Goal: Transaction & Acquisition: Purchase product/service

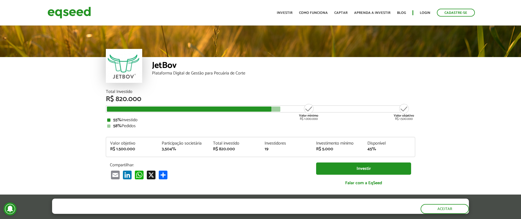
scroll to position [690, 0]
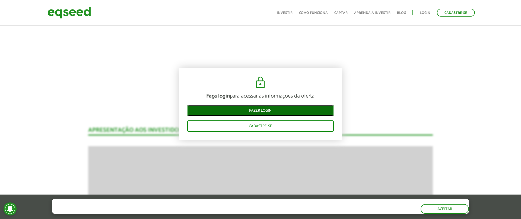
click at [263, 109] on link "Fazer login" at bounding box center [260, 110] width 147 height 11
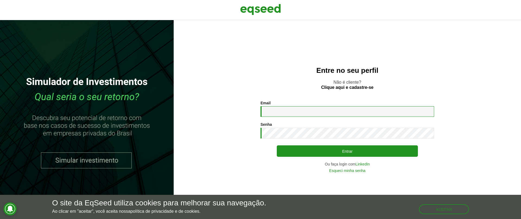
click at [291, 108] on input "Email *" at bounding box center [348, 111] width 174 height 11
type input "**********"
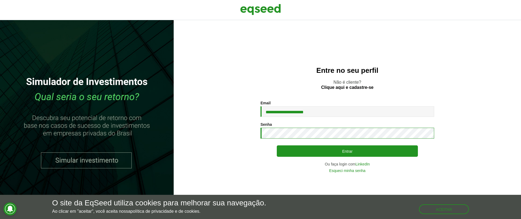
click at [277, 145] on button "Entrar" at bounding box center [347, 150] width 141 height 11
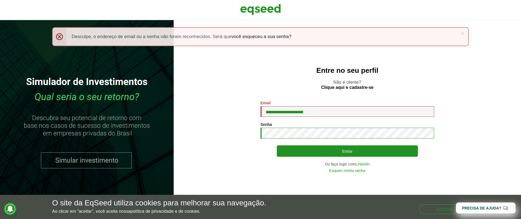
click at [277, 145] on button "Entrar" at bounding box center [347, 150] width 141 height 11
click at [350, 170] on link "Esqueci minha senha" at bounding box center [347, 171] width 36 height 4
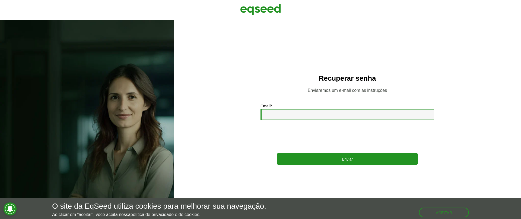
click at [299, 114] on input "Email *" at bounding box center [348, 114] width 174 height 11
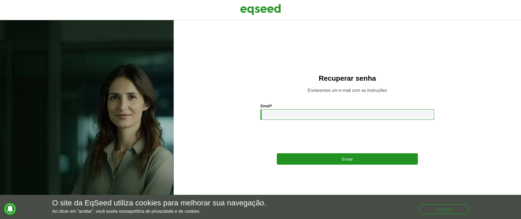
type input "**********"
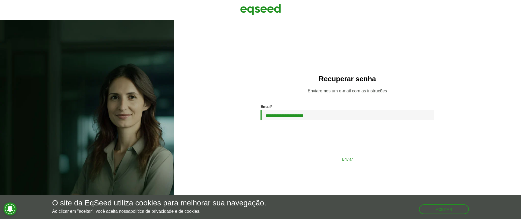
click at [333, 160] on button "Enviar" at bounding box center [347, 159] width 141 height 10
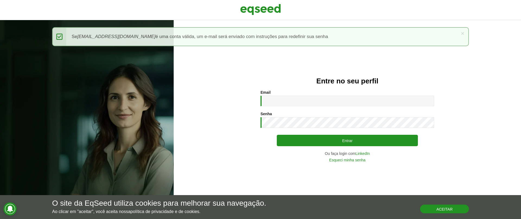
click at [441, 211] on button "Aceitar" at bounding box center [444, 208] width 49 height 9
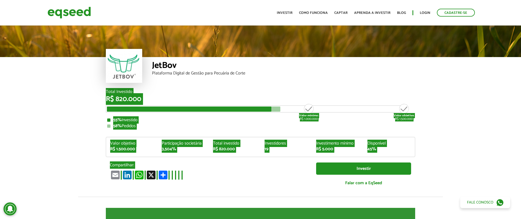
scroll to position [690, 0]
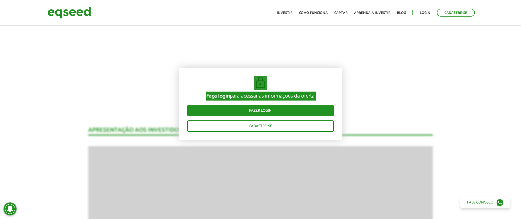
click at [67, 90] on div "JetBov Plataforma Digital de Gestão para Pecuária de Corte Total Investido R$ 8…" at bounding box center [260, 133] width 521 height 1599
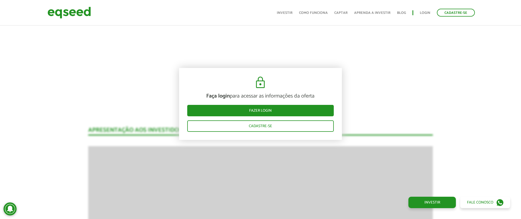
drag, startPoint x: 23, startPoint y: 92, endPoint x: 51, endPoint y: 90, distance: 27.7
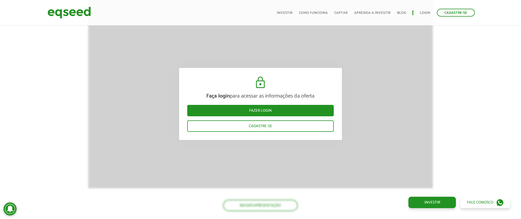
scroll to position [731, 0]
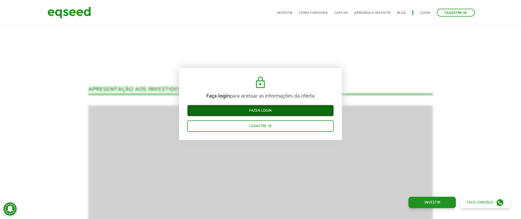
click at [264, 107] on link "Fazer login" at bounding box center [260, 110] width 147 height 11
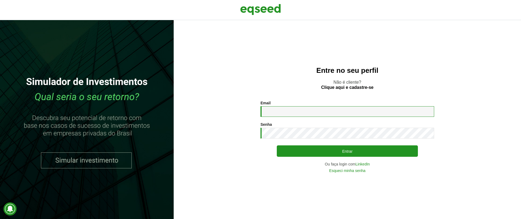
click at [285, 109] on input "Email *" at bounding box center [348, 111] width 174 height 11
type input "**********"
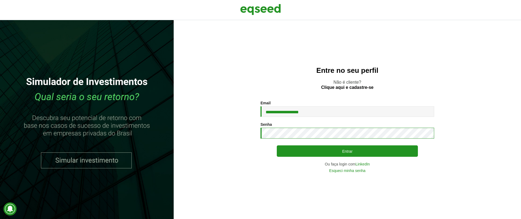
click at [277, 145] on button "Entrar" at bounding box center [347, 150] width 141 height 11
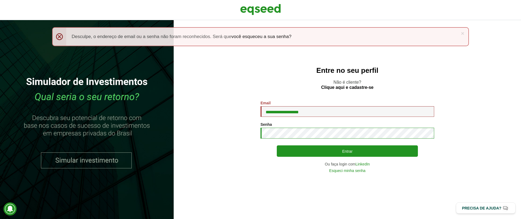
click at [277, 145] on button "Entrar" at bounding box center [347, 150] width 141 height 11
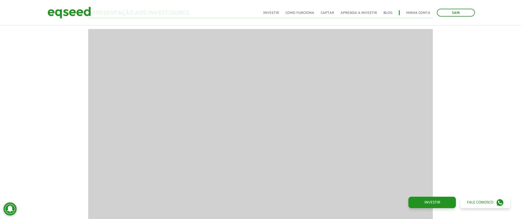
scroll to position [724, 0]
